Goal: Information Seeking & Learning: Learn about a topic

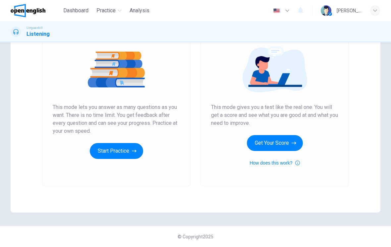
scroll to position [73, 0]
click at [283, 145] on button "Get Your Score" at bounding box center [275, 143] width 56 height 16
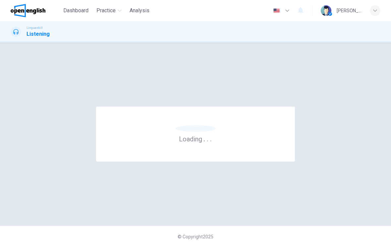
scroll to position [0, 0]
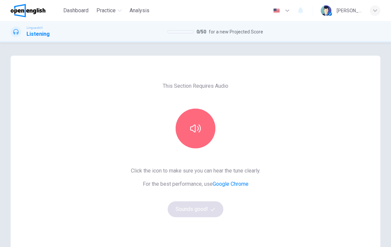
click at [202, 123] on button "button" at bounding box center [196, 129] width 40 height 40
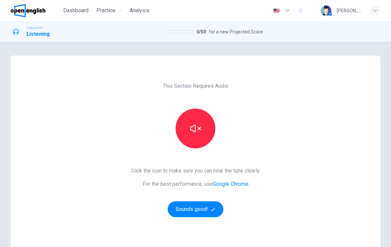
click at [199, 212] on button "Sounds good!" at bounding box center [196, 209] width 56 height 16
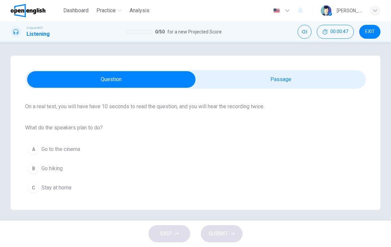
click at [297, 37] on div "Linguaskill Listening 0 / 50 for a new Projected Score 00:00:47 EXIT" at bounding box center [195, 32] width 391 height 14
click at [305, 30] on icon "Mute" at bounding box center [304, 31] width 5 height 5
click at [306, 33] on icon "Unmute" at bounding box center [304, 31] width 5 height 5
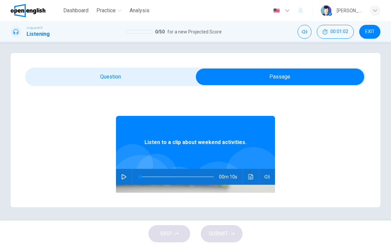
click at [126, 175] on icon "button" at bounding box center [123, 176] width 5 height 5
click at [127, 177] on button "button" at bounding box center [124, 177] width 11 height 16
type input "**"
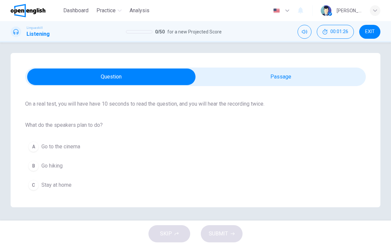
scroll to position [47, 0]
click at [36, 167] on div "B" at bounding box center [33, 166] width 11 height 11
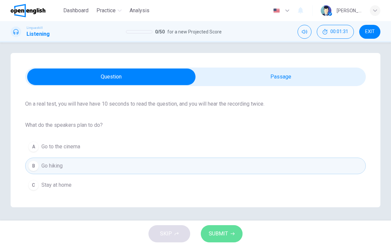
click at [222, 235] on span "SUBMIT" at bounding box center [218, 233] width 19 height 9
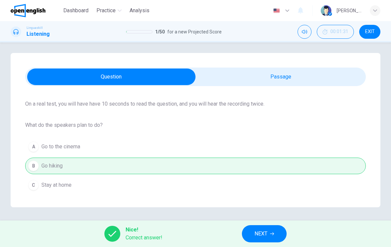
click at [265, 234] on span "NEXT" at bounding box center [261, 233] width 13 height 9
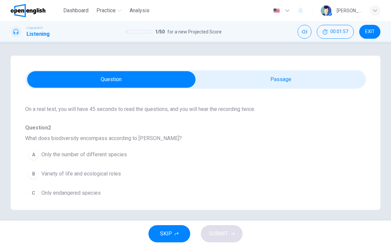
scroll to position [38, 0]
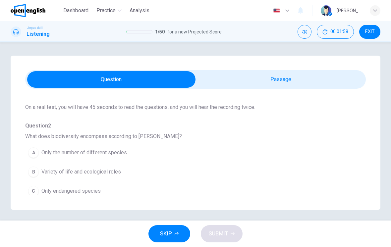
click at [224, 235] on div "SKIP SUBMIT" at bounding box center [195, 234] width 391 height 27
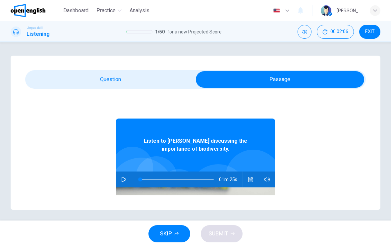
click at [127, 177] on button "button" at bounding box center [124, 180] width 11 height 16
type input "*"
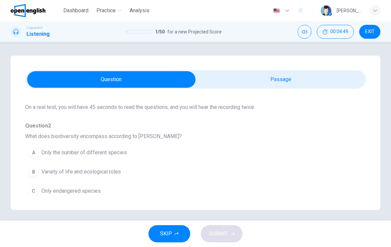
click at [103, 174] on span "Variety of life and ecological roles" at bounding box center [81, 172] width 80 height 8
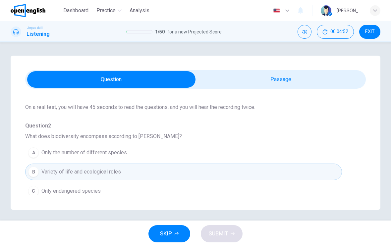
click at [224, 230] on div "SKIP SUBMIT" at bounding box center [195, 234] width 391 height 27
click at [96, 191] on span "Only endangered species" at bounding box center [70, 191] width 59 height 8
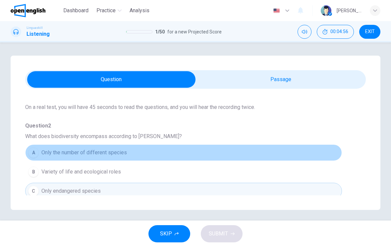
click at [112, 155] on span "Only the number of different species" at bounding box center [84, 153] width 86 height 8
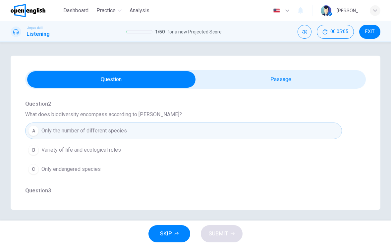
scroll to position [63, 0]
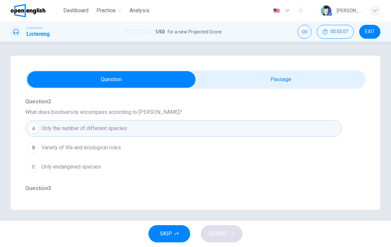
click at [119, 148] on span "Variety of life and ecological roles" at bounding box center [81, 148] width 80 height 8
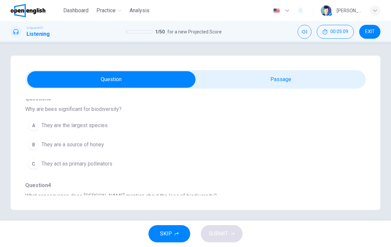
scroll to position [152, 0]
click at [142, 169] on button "C They act as primary pollinators" at bounding box center [183, 164] width 317 height 17
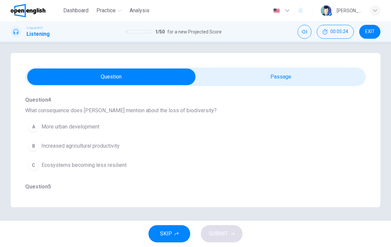
scroll to position [236, 0]
click at [117, 165] on span "Ecosystems becoming less resilient" at bounding box center [83, 165] width 85 height 8
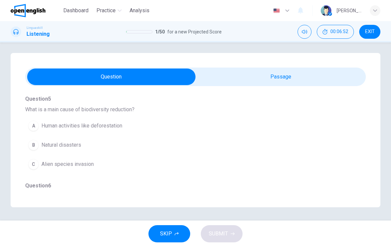
scroll to position [322, 0]
click at [168, 131] on button "A Human activities like deforestation" at bounding box center [183, 126] width 317 height 17
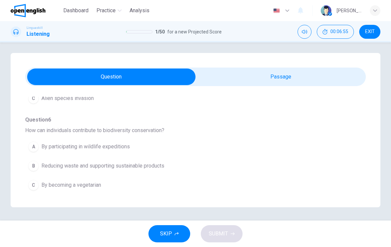
scroll to position [389, 0]
click at [141, 165] on span "Reducing waste and supporting sustainable products" at bounding box center [102, 166] width 123 height 8
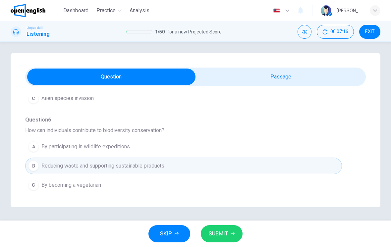
click at [225, 233] on span "SUBMIT" at bounding box center [218, 233] width 19 height 9
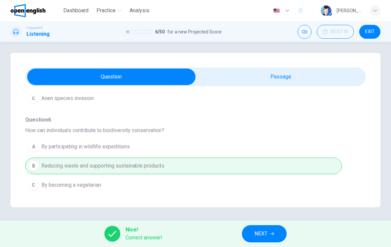
click at [266, 230] on span "NEXT" at bounding box center [261, 233] width 13 height 9
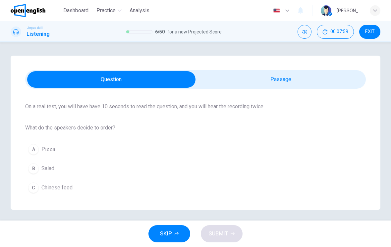
scroll to position [47, 0]
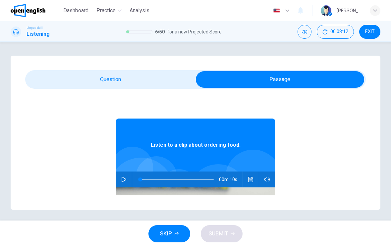
click at [126, 178] on icon "button" at bounding box center [123, 179] width 5 height 5
type input "*"
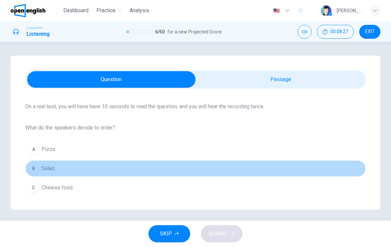
click at [63, 173] on button "B Salad" at bounding box center [195, 168] width 341 height 17
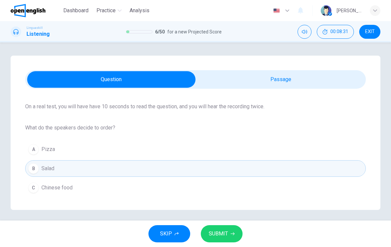
click at [228, 229] on button "SUBMIT" at bounding box center [222, 233] width 42 height 17
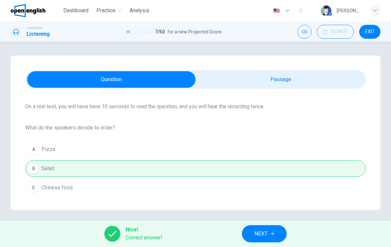
click at [260, 232] on span "NEXT" at bounding box center [261, 233] width 13 height 9
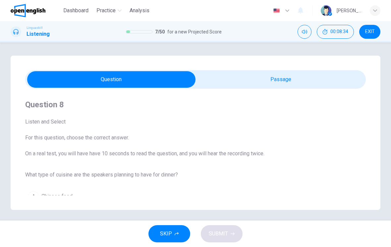
scroll to position [0, 0]
